Goal: Information Seeking & Learning: Learn about a topic

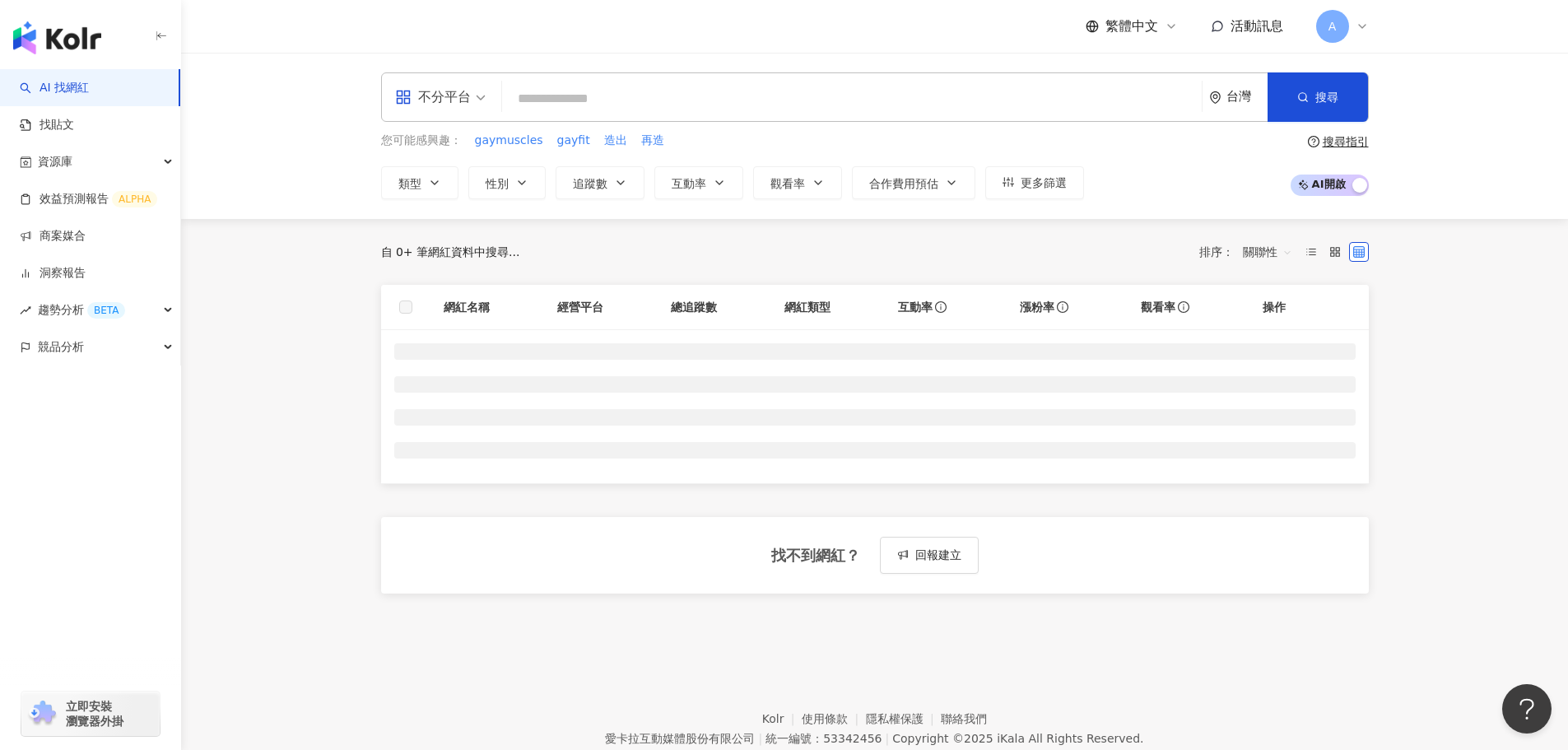
click at [682, 100] on input "search" at bounding box center [852, 99] width 687 height 31
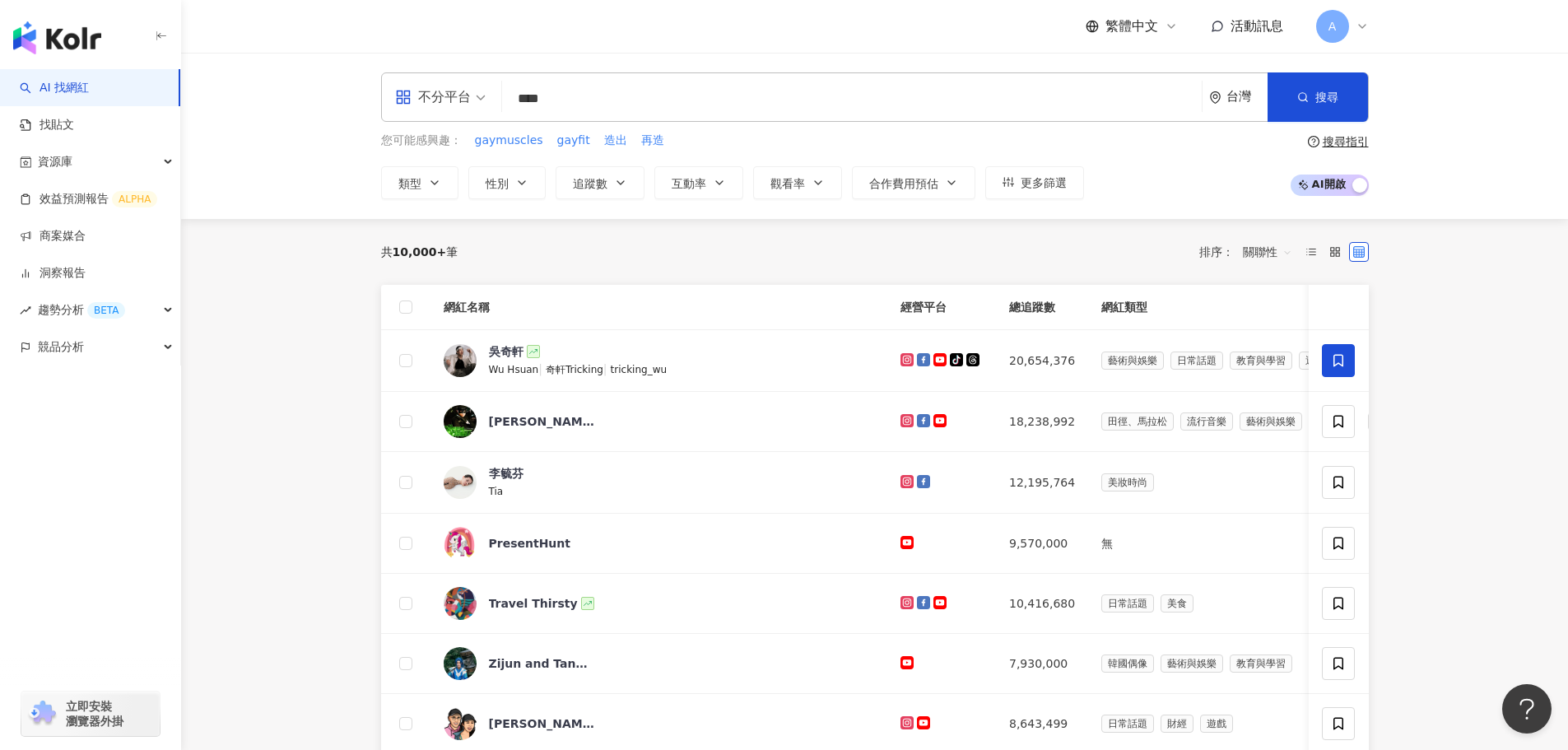
type input "****"
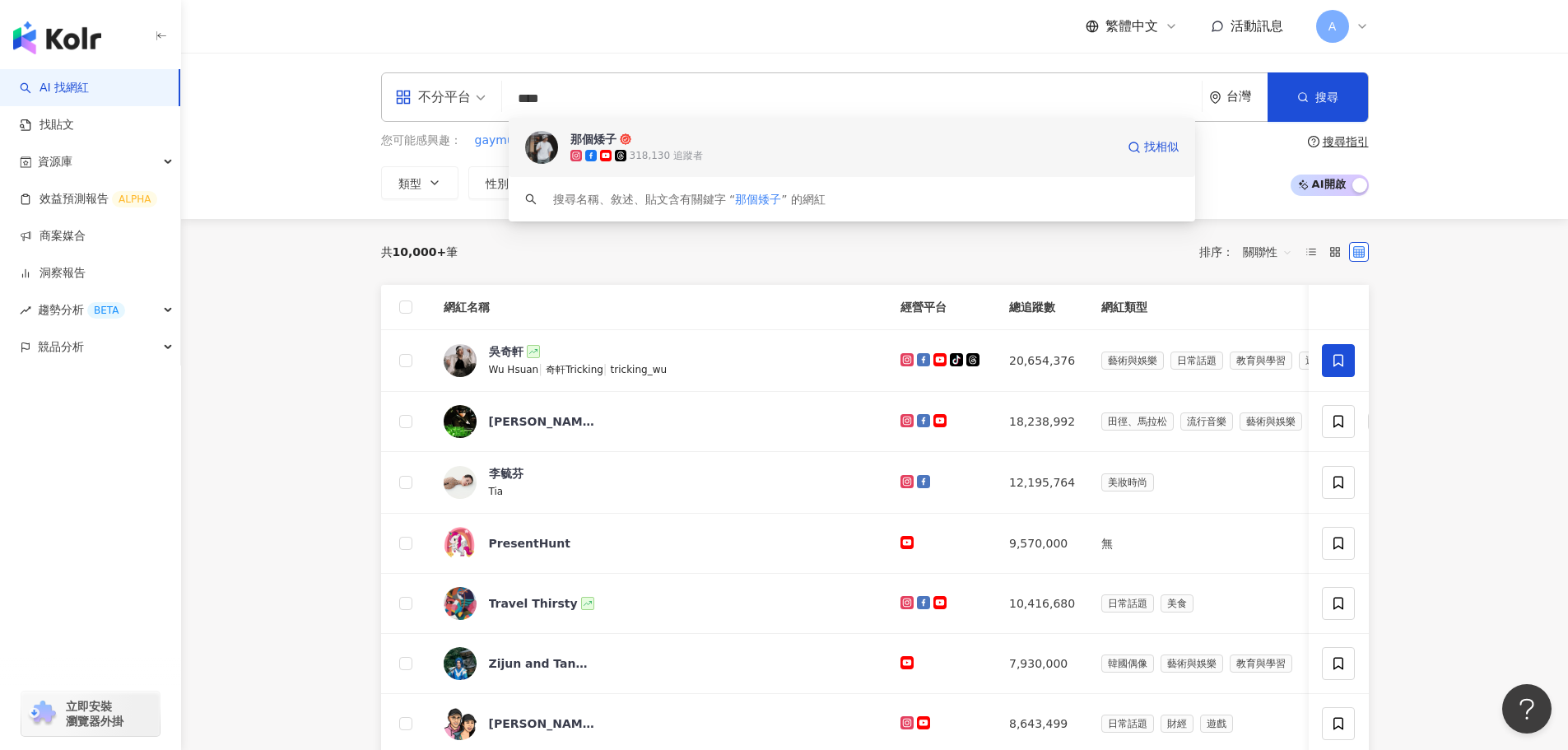
click at [653, 150] on div "318,130 追蹤者" at bounding box center [667, 156] width 74 height 14
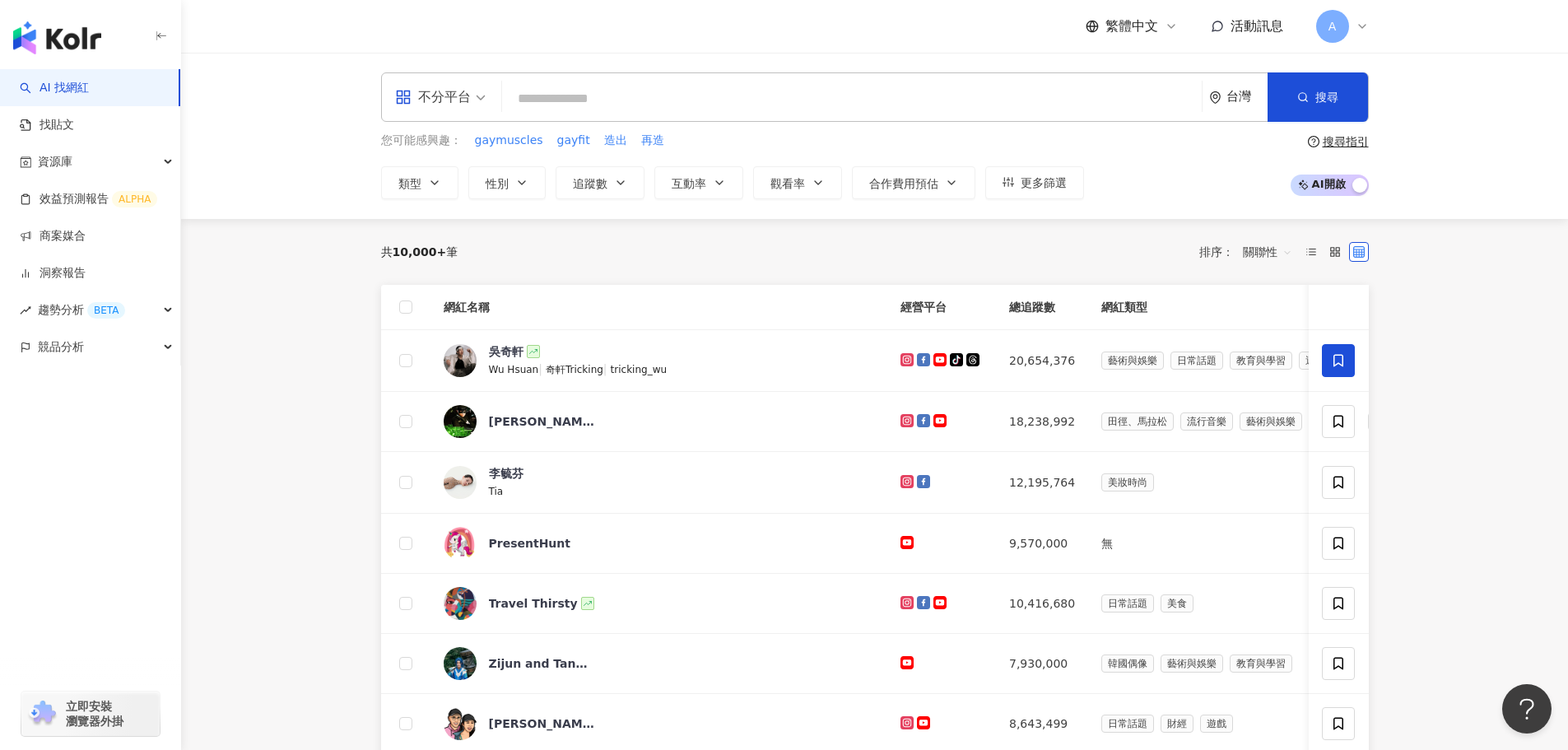
drag, startPoint x: 357, startPoint y: 373, endPoint x: 437, endPoint y: 361, distance: 80.9
click at [357, 373] on div "共 10,000+ 筆 排序： 關聯性 網紅名稱 經營平台 總追蹤數 網紅類型 互動率 漲粉率 觀看率 操作 吳奇軒 Wu Hsuan | 奇軒Trickin…" at bounding box center [875, 736] width 1054 height 1034
drag, startPoint x: 294, startPoint y: 421, endPoint x: 643, endPoint y: 719, distance: 458.9
click at [294, 421] on main "不分平台 台灣 搜尋 6b42961f-7443-48bc-a278-57a5d4e7e12f 那個矮子 318,130 追蹤者 搜尋名稱、敘述、貼文含有關鍵…" at bounding box center [875, 653] width 1388 height 1200
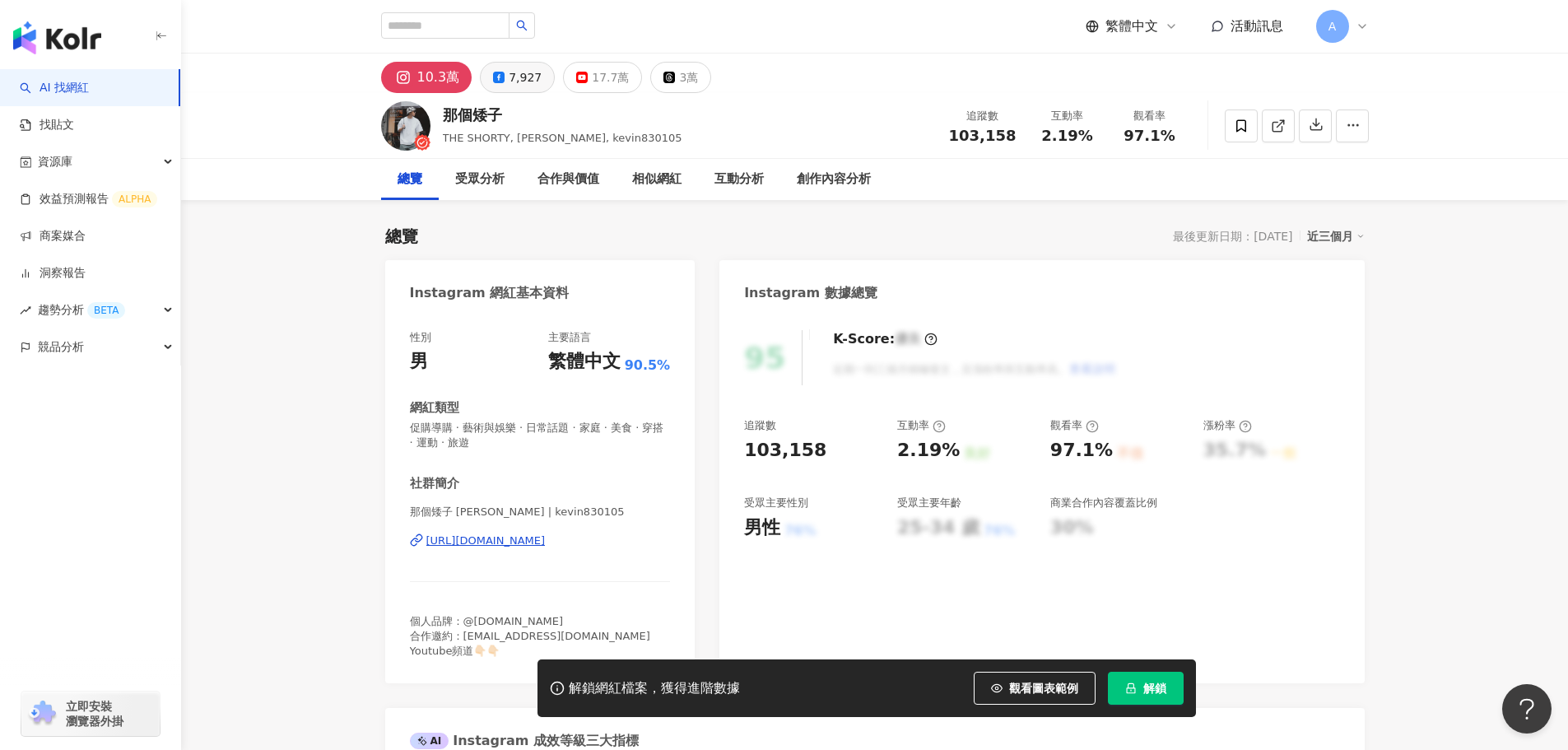
click at [503, 74] on button "7,927" at bounding box center [517, 77] width 74 height 31
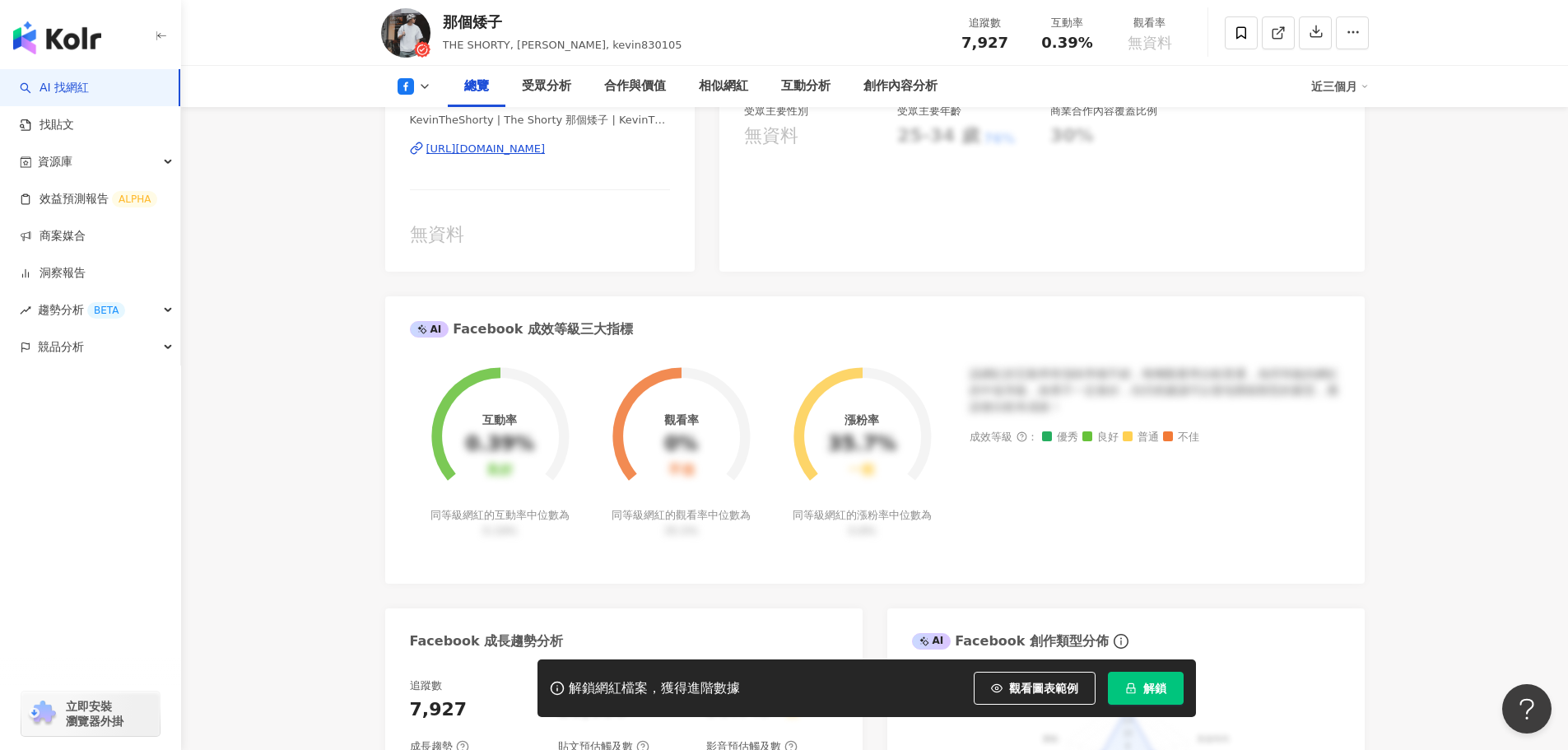
scroll to position [576, 0]
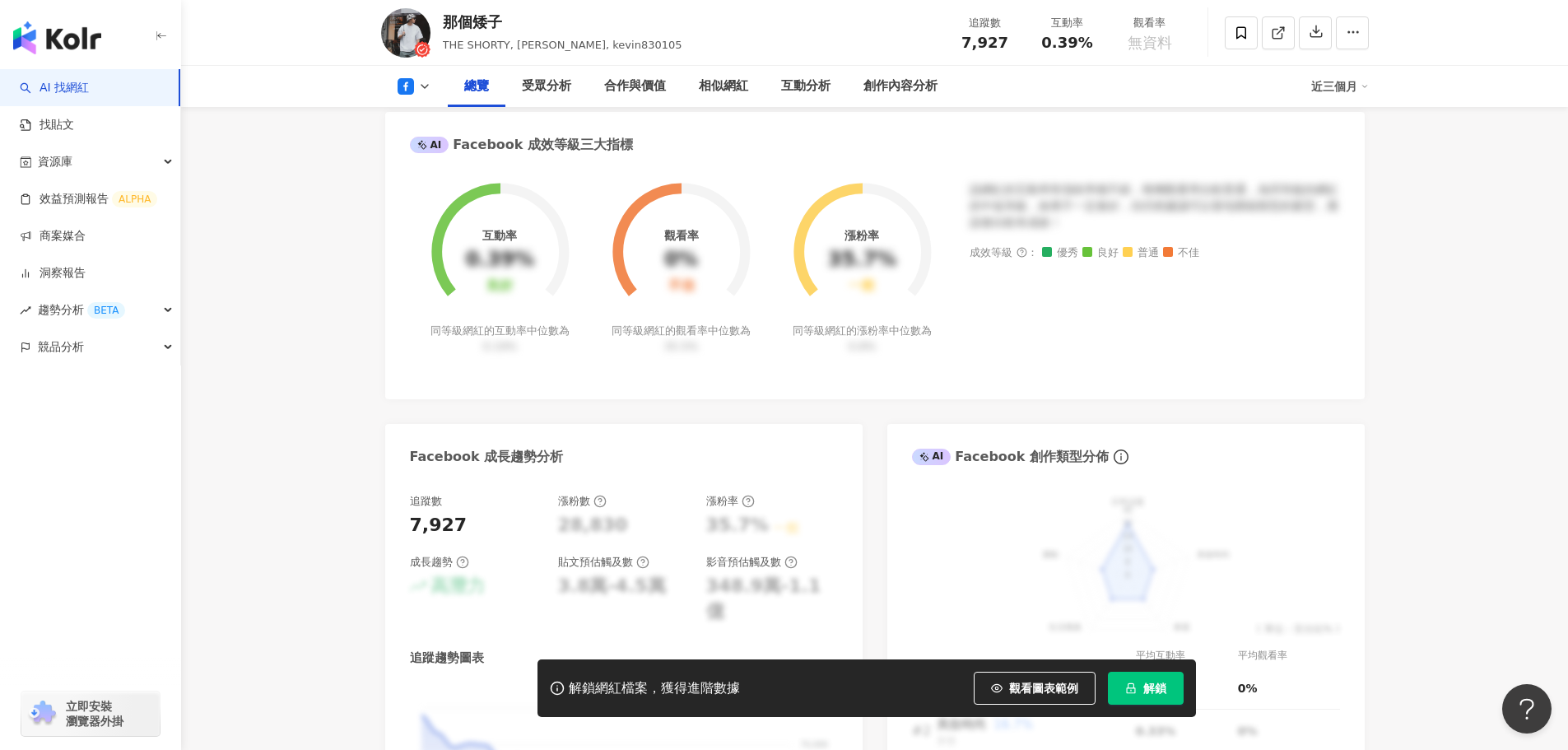
click at [1147, 696] on button "解鎖" at bounding box center [1146, 687] width 75 height 33
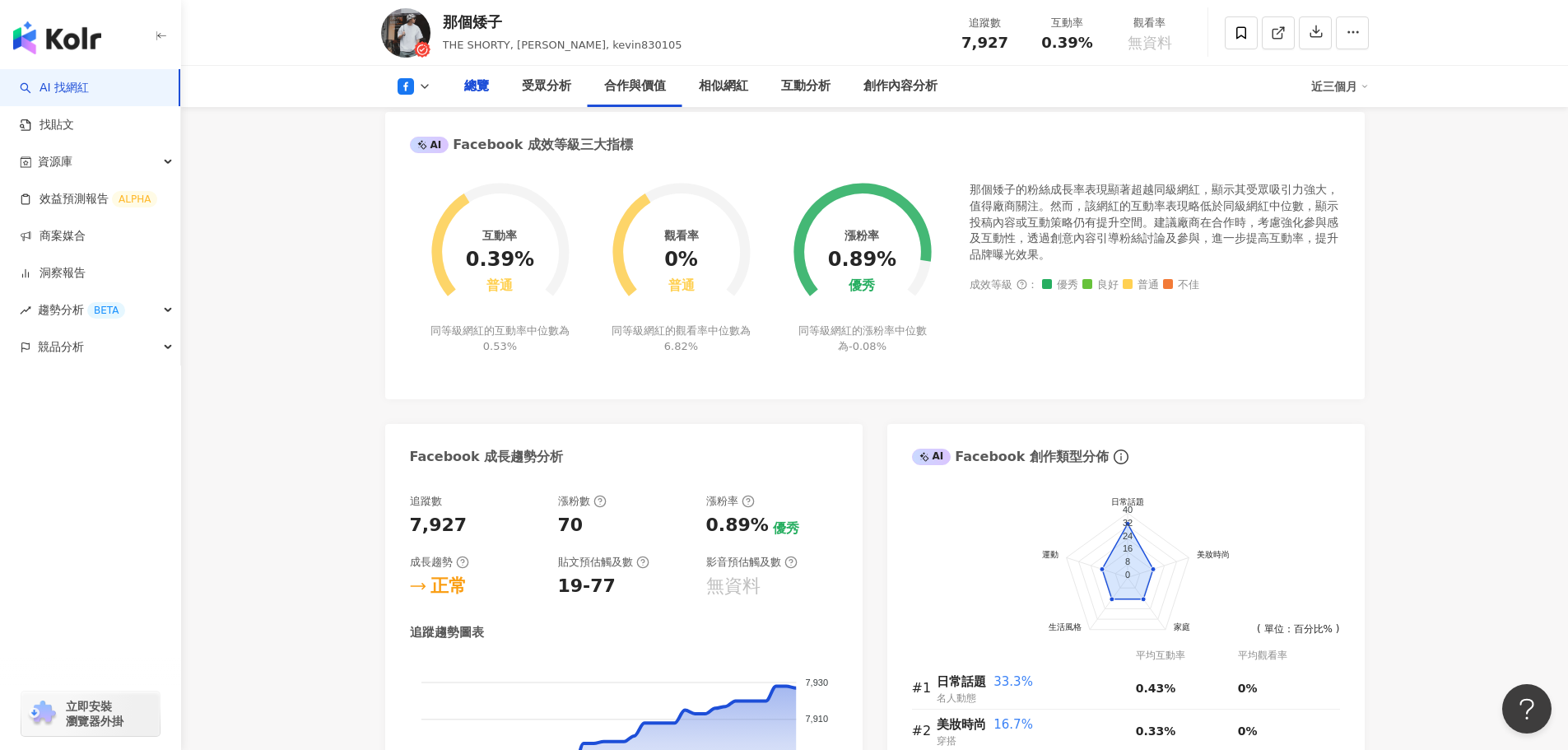
scroll to position [1317, 0]
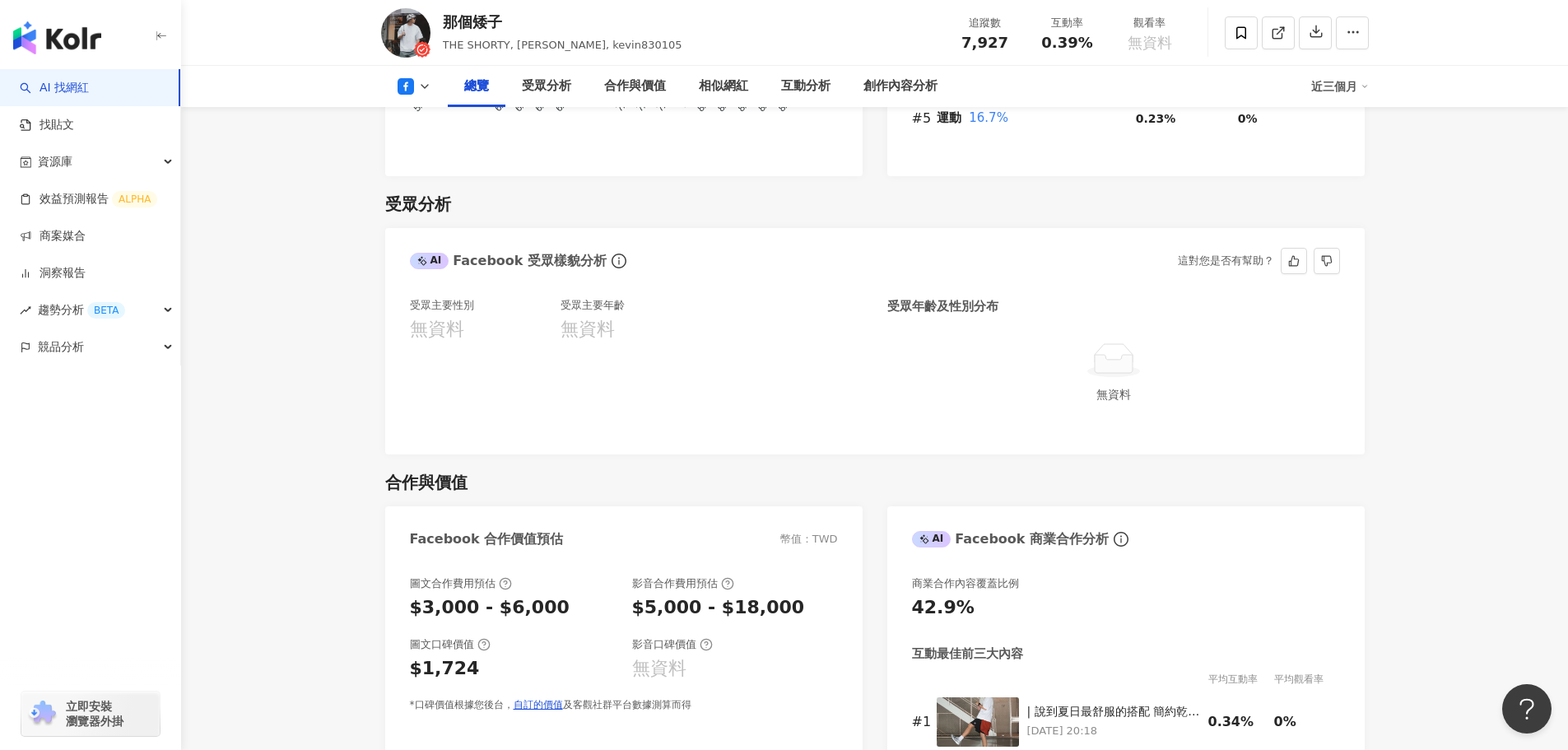
click at [424, 93] on button at bounding box center [415, 86] width 66 height 16
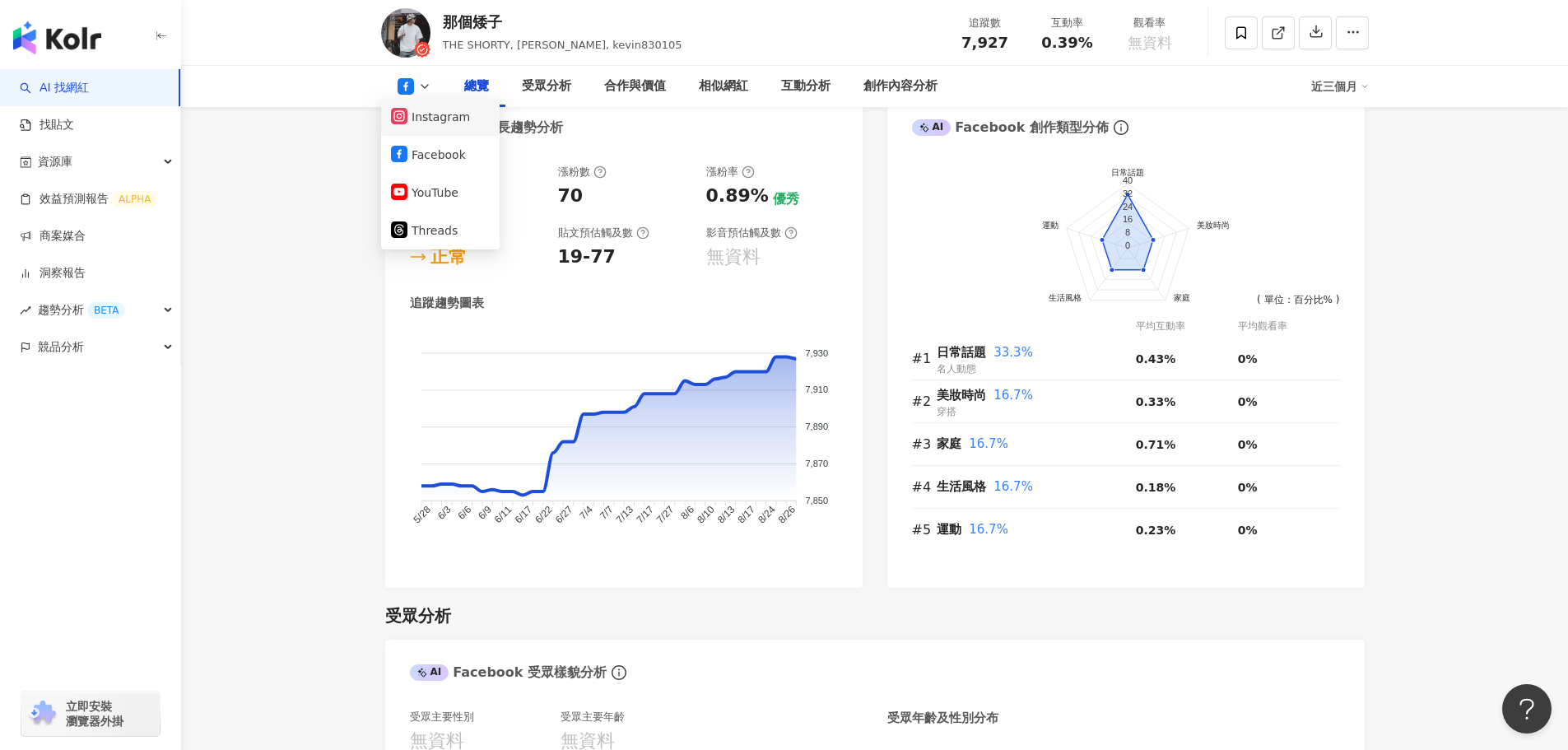
click at [467, 118] on button "Instagram" at bounding box center [441, 117] width 99 height 23
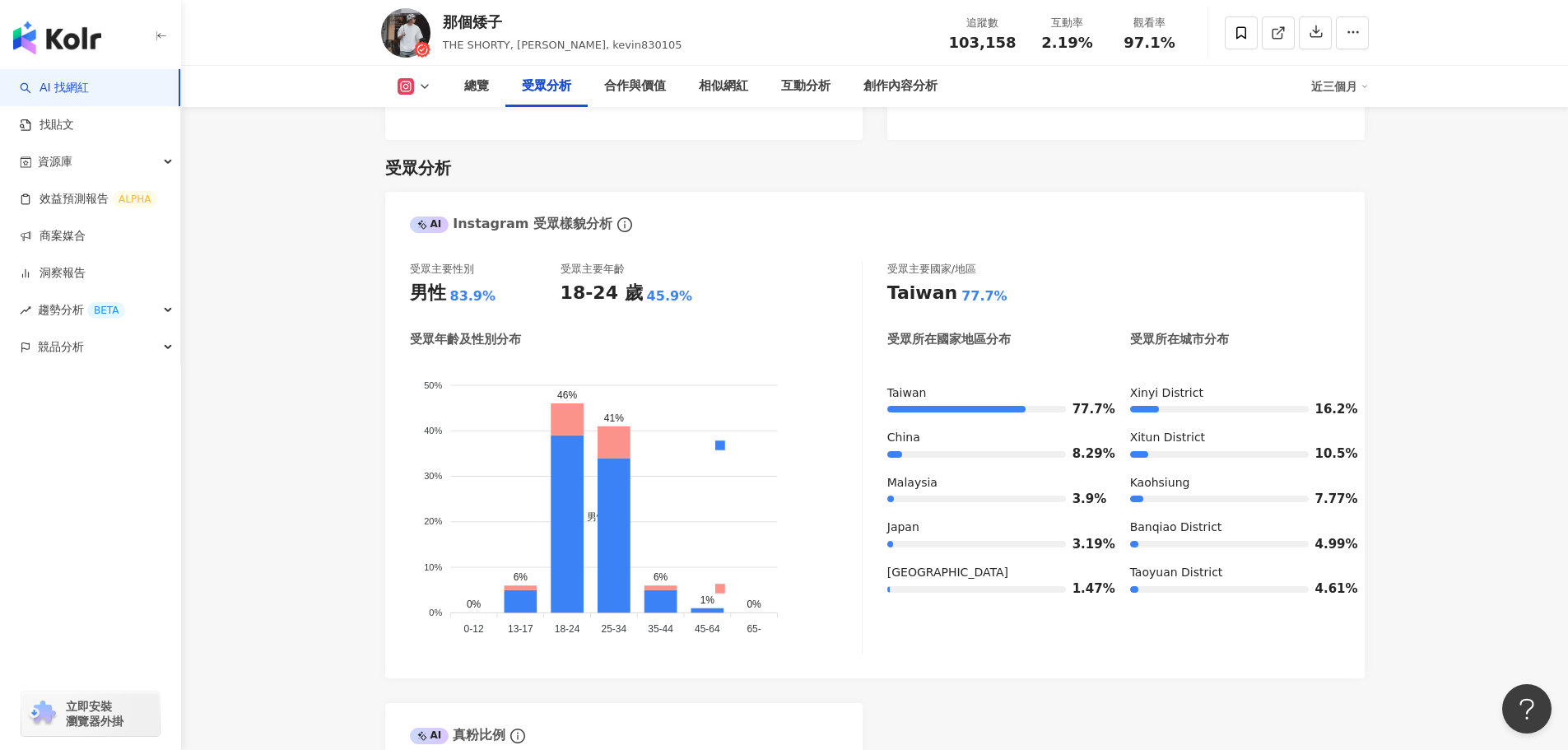
scroll to position [1318, 0]
